Goal: Transaction & Acquisition: Purchase product/service

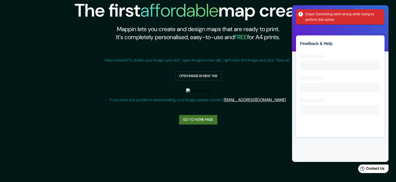
click at [184, 120] on link "Go to home page" at bounding box center [198, 119] width 38 height 9
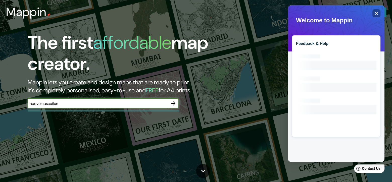
type input "nuevo cuscatlan"
click at [173, 103] on icon "button" at bounding box center [173, 103] width 4 height 4
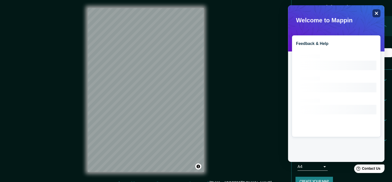
click at [372, 12] on div "Close" at bounding box center [376, 13] width 8 height 8
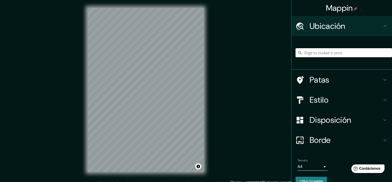
click at [317, 55] on input "Elige tu ciudad o zona" at bounding box center [343, 52] width 96 height 9
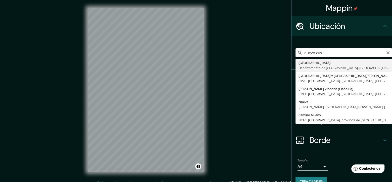
type input "[GEOGRAPHIC_DATA], [GEOGRAPHIC_DATA], [GEOGRAPHIC_DATA][PERSON_NAME]"
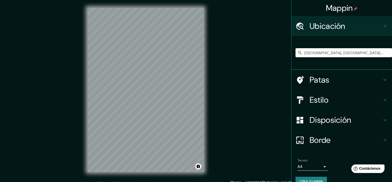
scroll to position [6, 0]
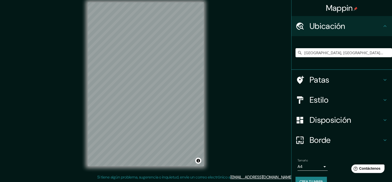
click at [321, 78] on font "Patas" at bounding box center [319, 80] width 20 height 11
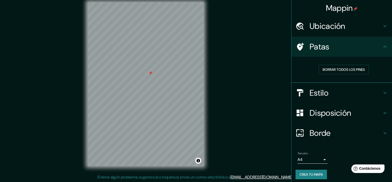
click at [320, 91] on font "Estilo" at bounding box center [318, 93] width 19 height 11
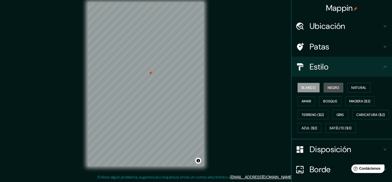
click at [327, 85] on font "Negro" at bounding box center [333, 87] width 12 height 5
click at [351, 85] on font "Natural" at bounding box center [358, 87] width 15 height 5
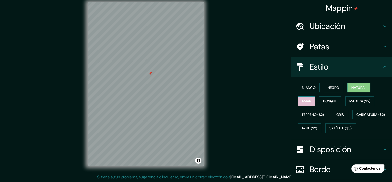
click at [301, 99] on font "Amar" at bounding box center [306, 101] width 10 height 5
click at [319, 98] on button "Bosque" at bounding box center [330, 101] width 22 height 10
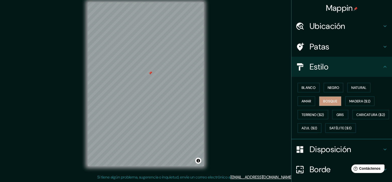
click at [339, 97] on div "Blanco Negro Natural [PERSON_NAME] ($2) Terreno ($2) Gris Caricatura ($2) Azul …" at bounding box center [343, 108] width 96 height 54
click at [349, 99] on font "Madera ($2)" at bounding box center [359, 101] width 21 height 5
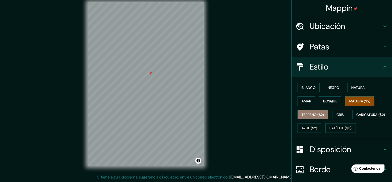
click at [306, 111] on font "Terreno ($2)" at bounding box center [312, 114] width 23 height 7
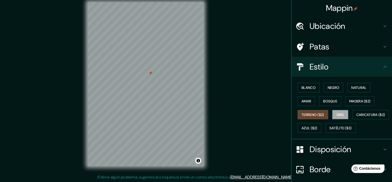
click at [333, 112] on button "Gris" at bounding box center [340, 115] width 16 height 10
click at [356, 117] on font "Caricatura ($2)" at bounding box center [370, 115] width 29 height 5
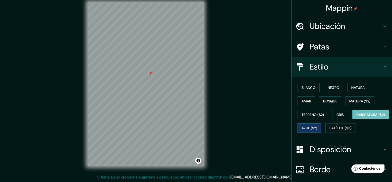
click at [317, 128] on font "Azul ($2)" at bounding box center [309, 128] width 16 height 5
click at [354, 101] on font "Madera ($2)" at bounding box center [359, 101] width 21 height 5
